Goal: Transaction & Acquisition: Book appointment/travel/reservation

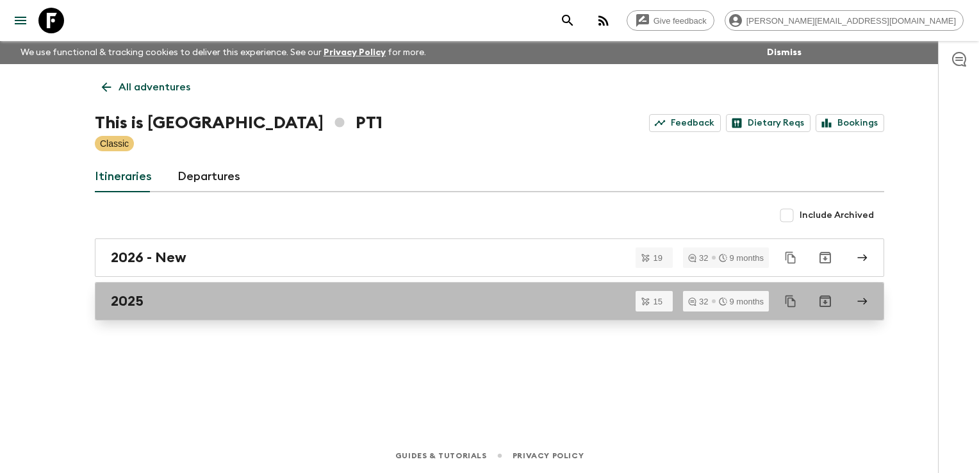
click at [249, 291] on link "2025" at bounding box center [489, 301] width 789 height 38
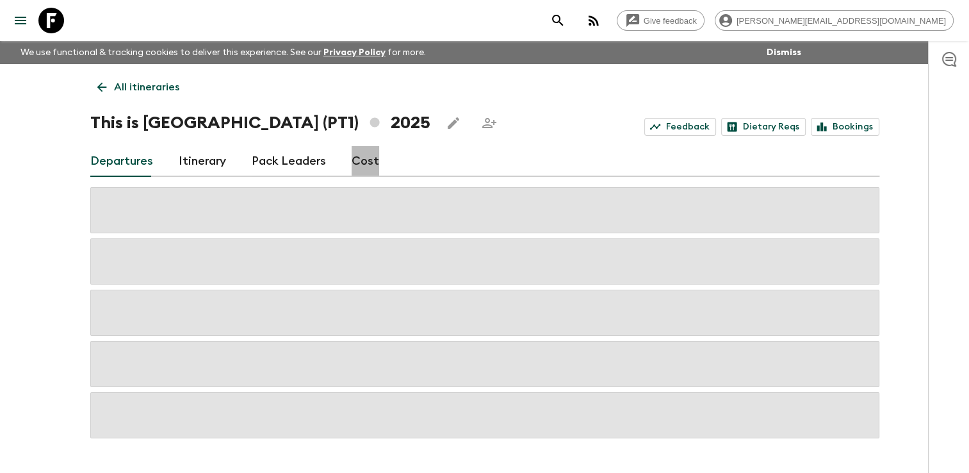
click at [365, 166] on link "Cost" at bounding box center [366, 161] width 28 height 31
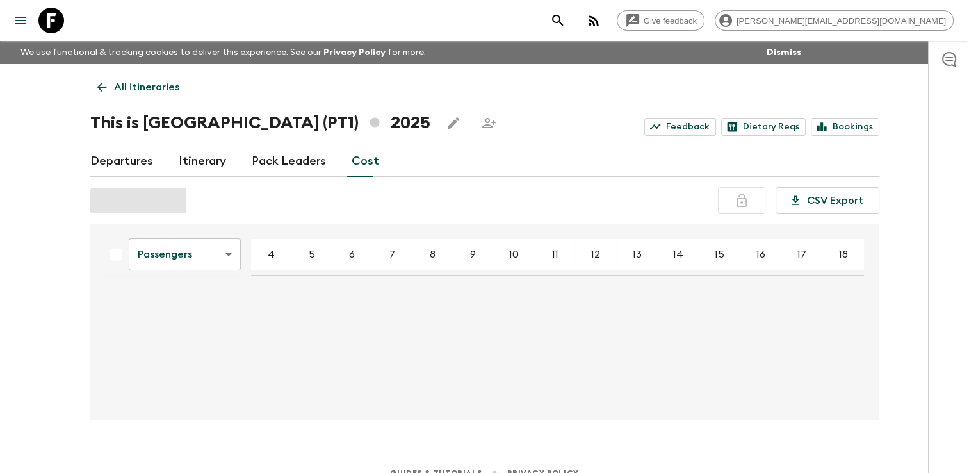
scroll to position [17, 0]
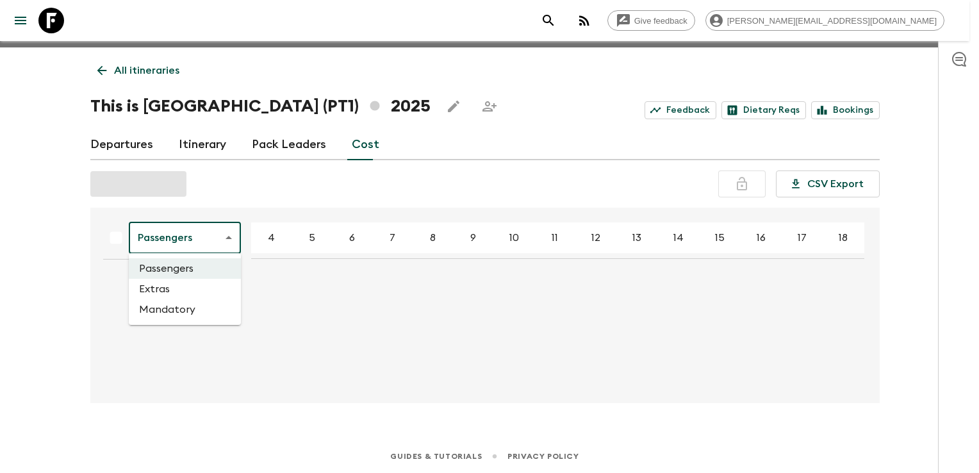
click at [235, 240] on body "Give feedback [PERSON_NAME][EMAIL_ADDRESS][DOMAIN_NAME] We use functional & tra…" at bounding box center [489, 228] width 979 height 490
click at [296, 317] on div at bounding box center [489, 236] width 979 height 473
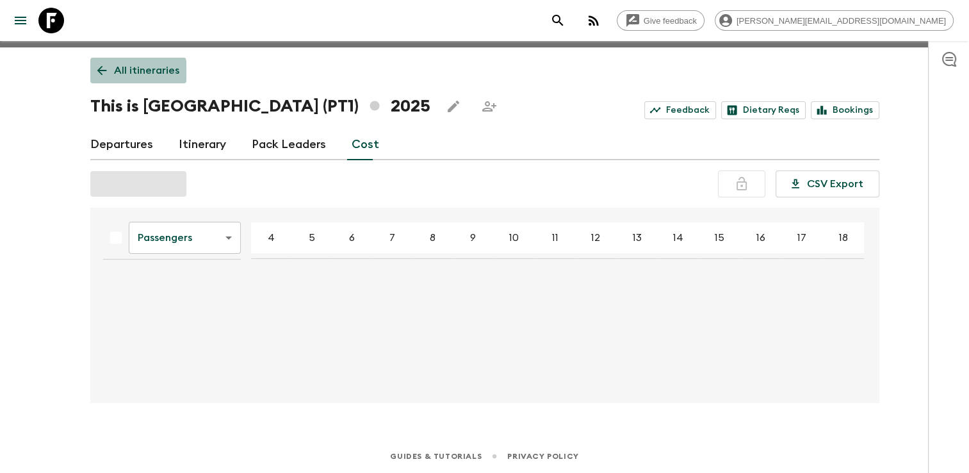
click at [100, 76] on icon at bounding box center [102, 70] width 14 height 14
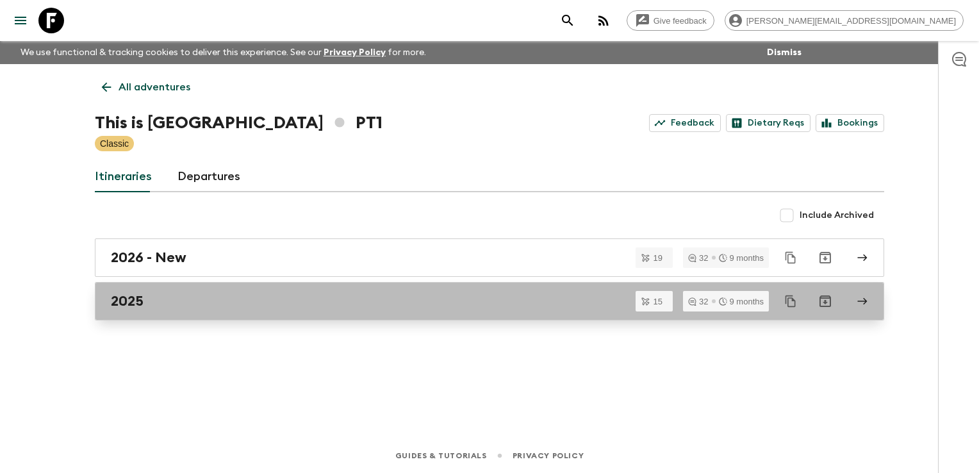
click at [212, 306] on div "2025" at bounding box center [477, 301] width 733 height 17
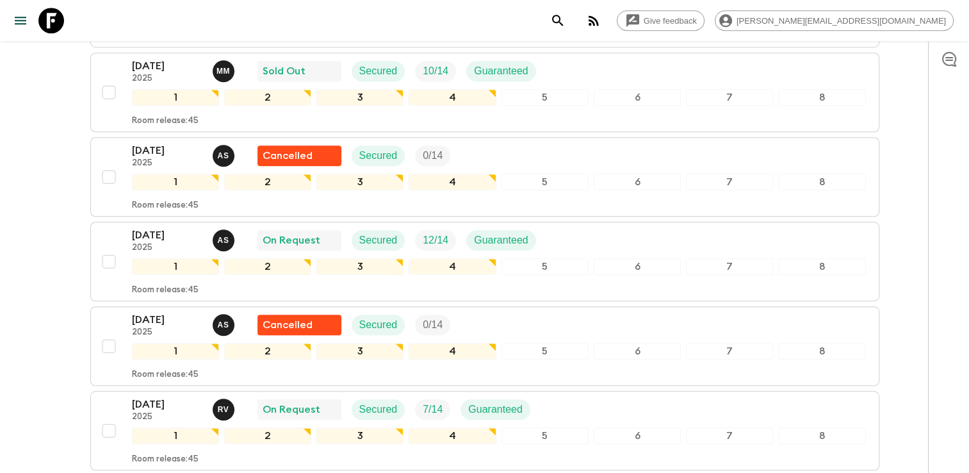
scroll to position [982, 0]
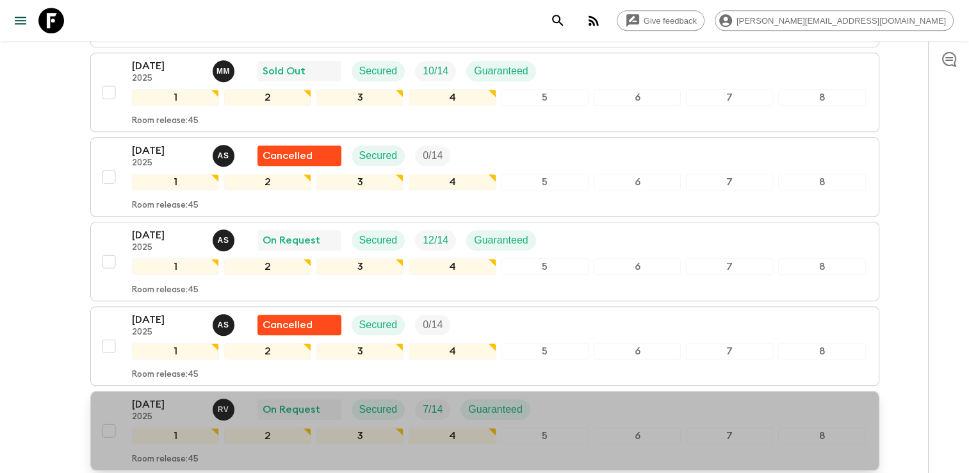
click at [584, 402] on div "[DATE] 2025 R V On Request Secured 7 / 14 Guaranteed" at bounding box center [499, 410] width 734 height 26
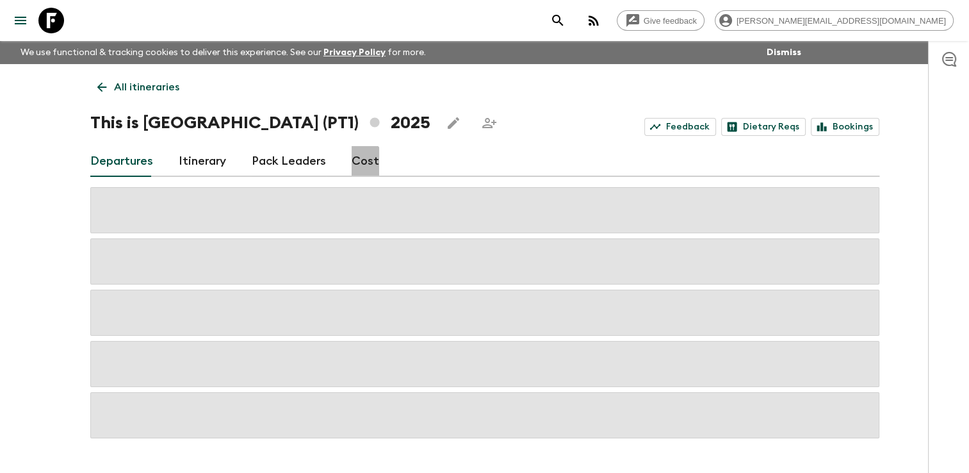
click at [359, 161] on link "Cost" at bounding box center [366, 161] width 28 height 31
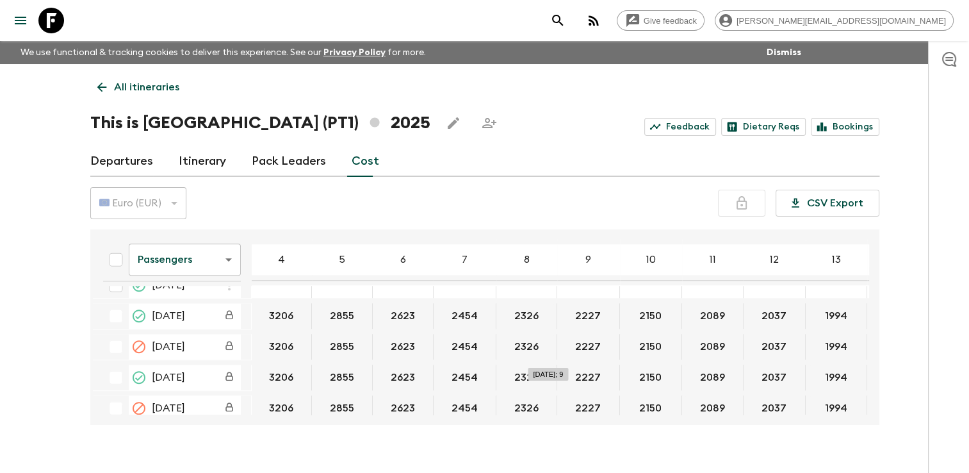
scroll to position [1484, 0]
